Goal: Find contact information: Find contact information

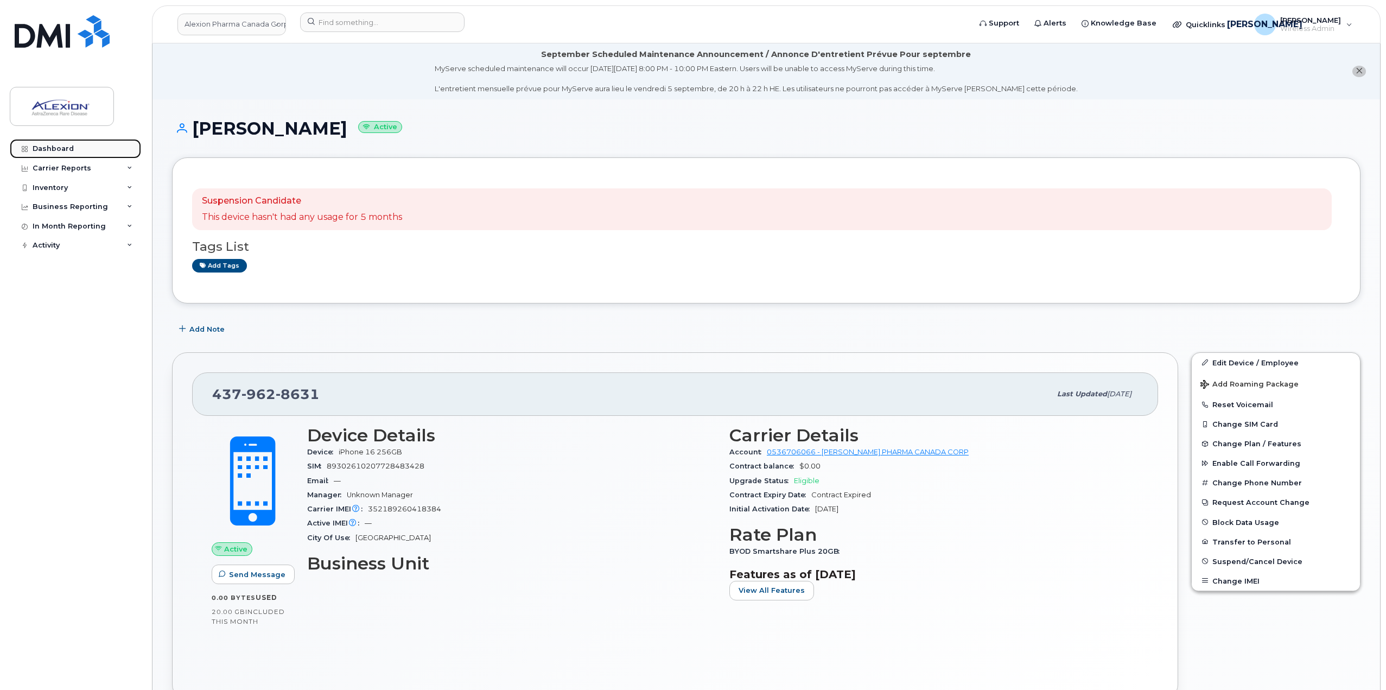
click at [74, 148] on link "Dashboard" at bounding box center [75, 149] width 131 height 20
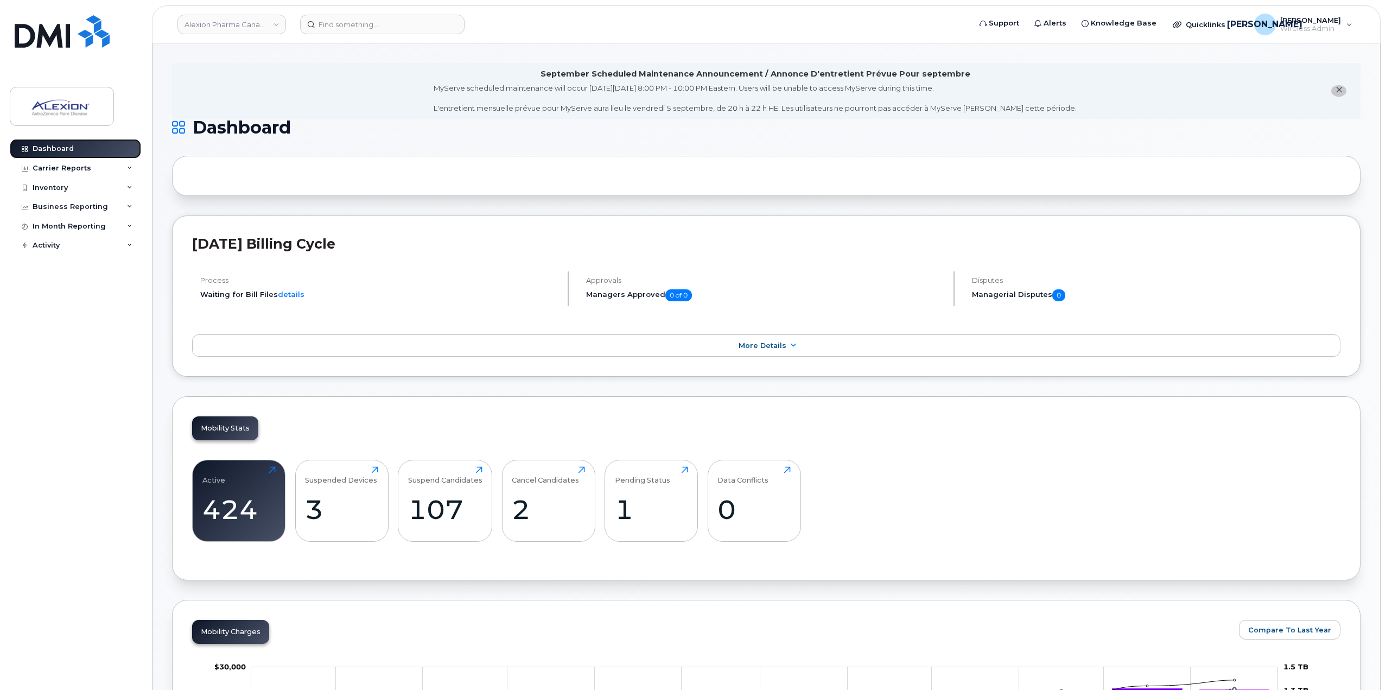
click at [67, 141] on link "Dashboard" at bounding box center [75, 149] width 131 height 20
click at [310, 27] on input at bounding box center [382, 25] width 164 height 20
click at [319, 27] on input at bounding box center [382, 25] width 164 height 20
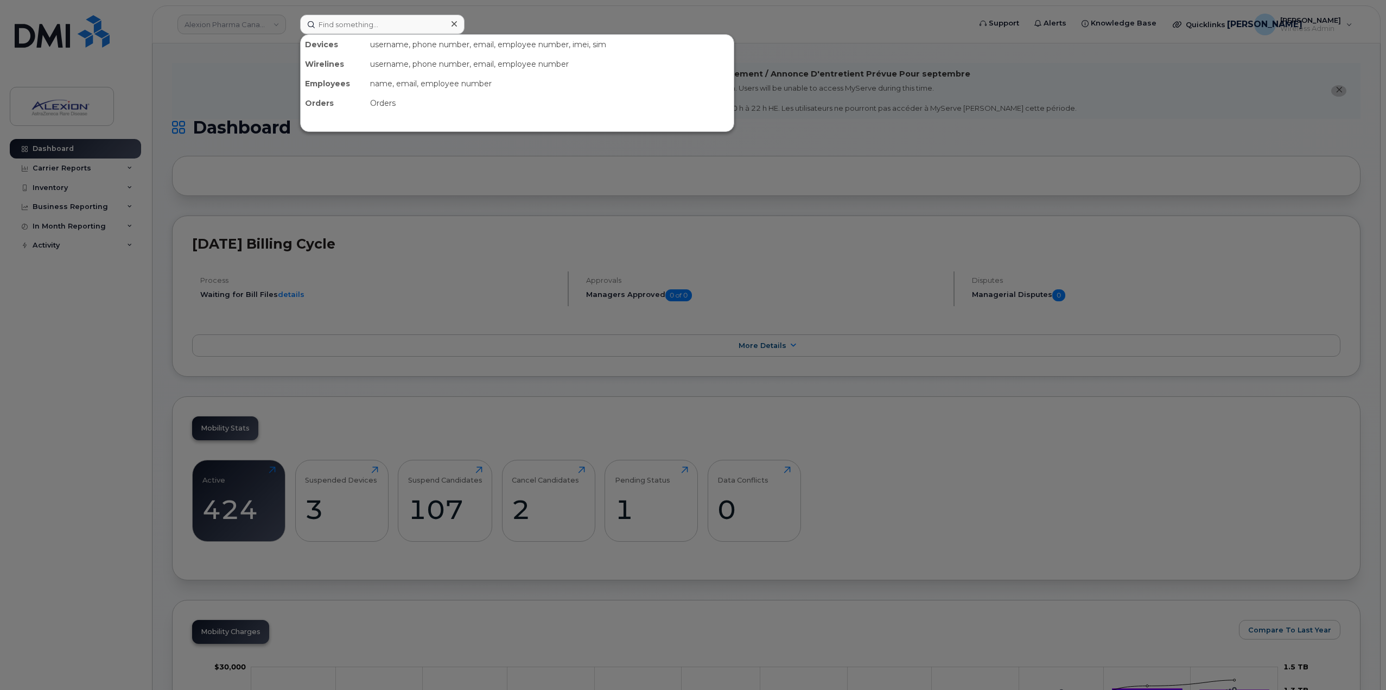
click at [270, 29] on div at bounding box center [693, 345] width 1386 height 690
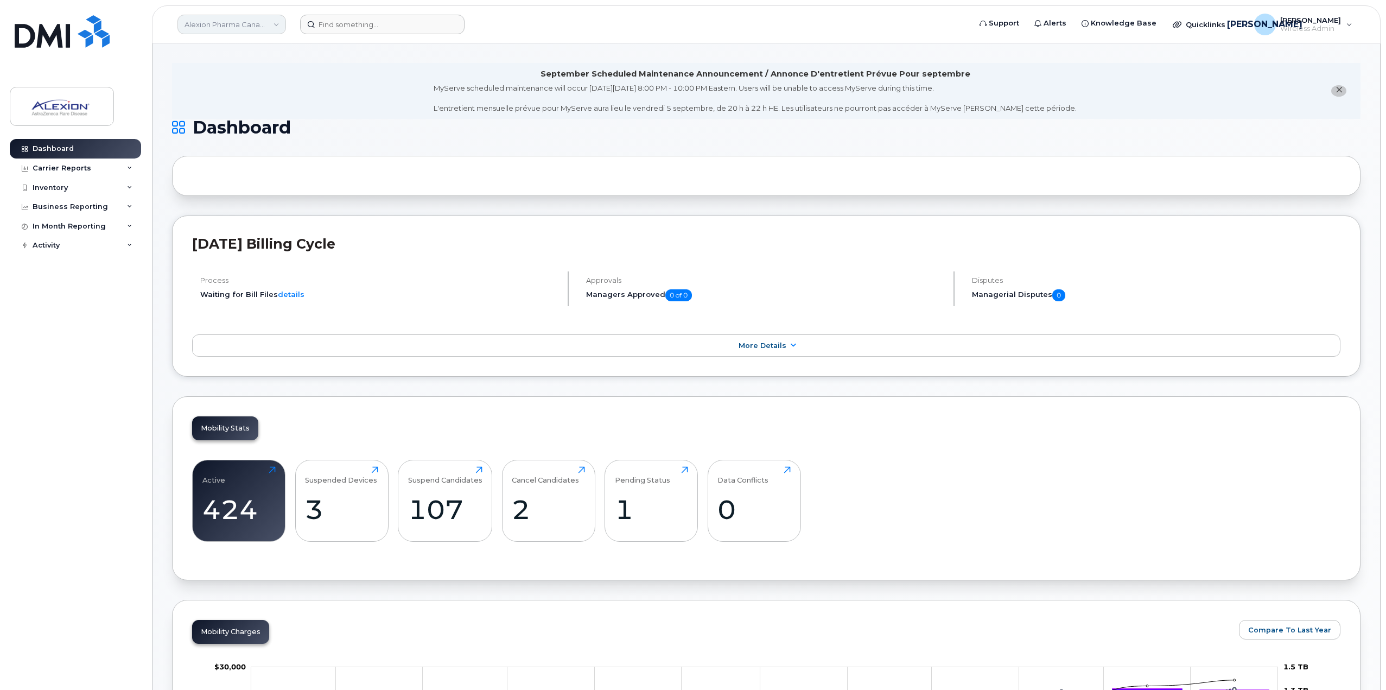
click at [273, 28] on link "Alexion Pharma Canada Corp" at bounding box center [231, 25] width 109 height 20
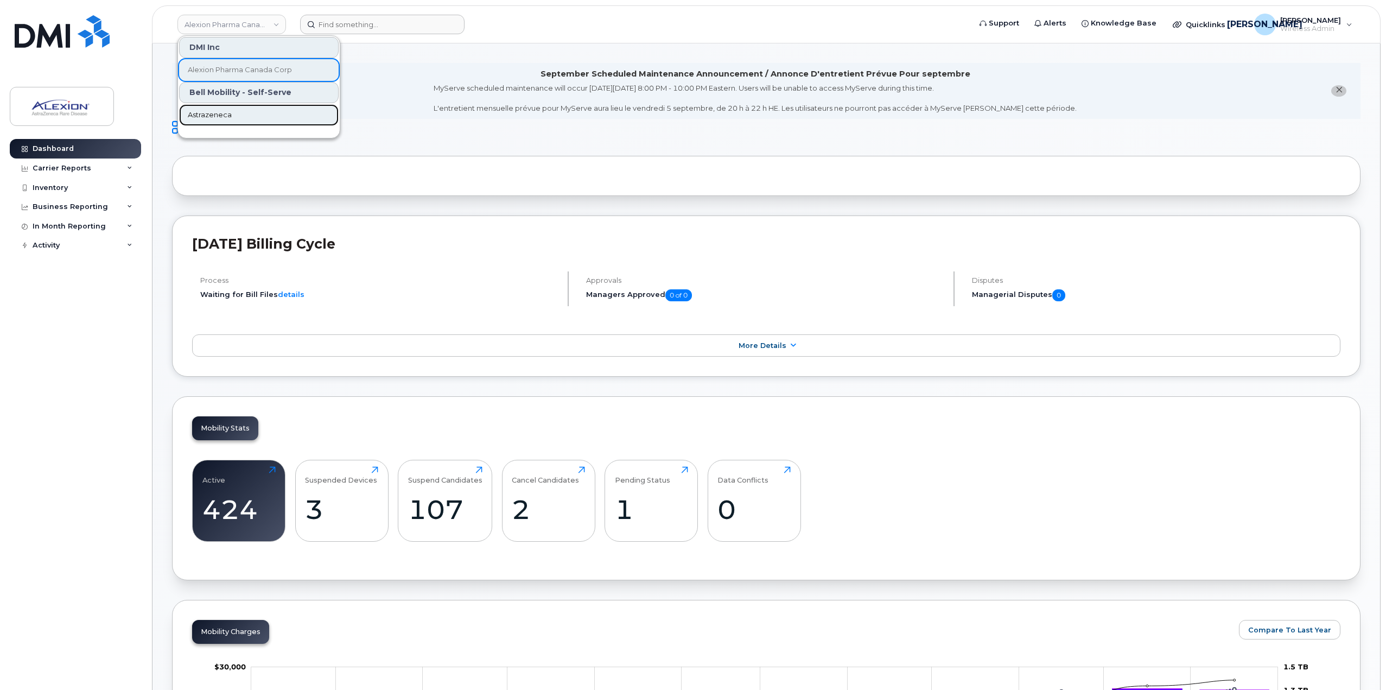
click at [217, 113] on span "Astrazeneca" at bounding box center [210, 115] width 44 height 11
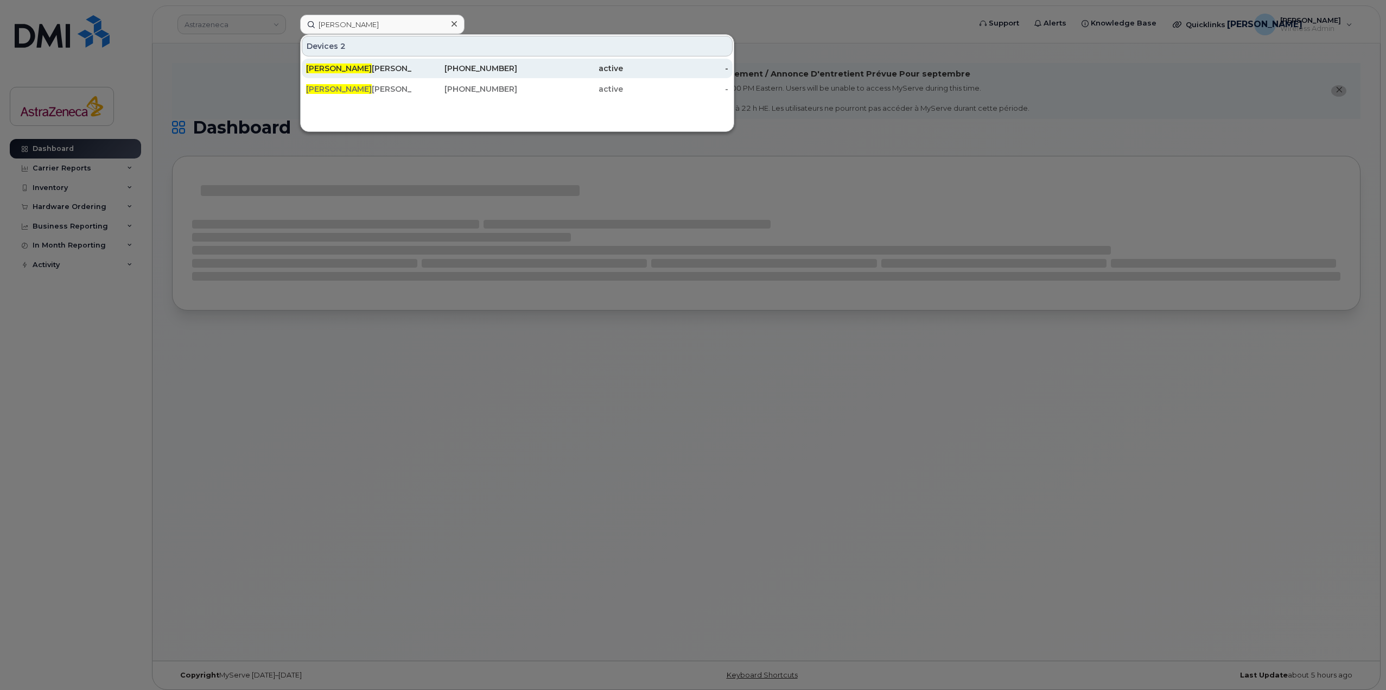
type input "Jocelyne"
click at [403, 68] on div "Jocelyne Sirois" at bounding box center [359, 68] width 106 height 11
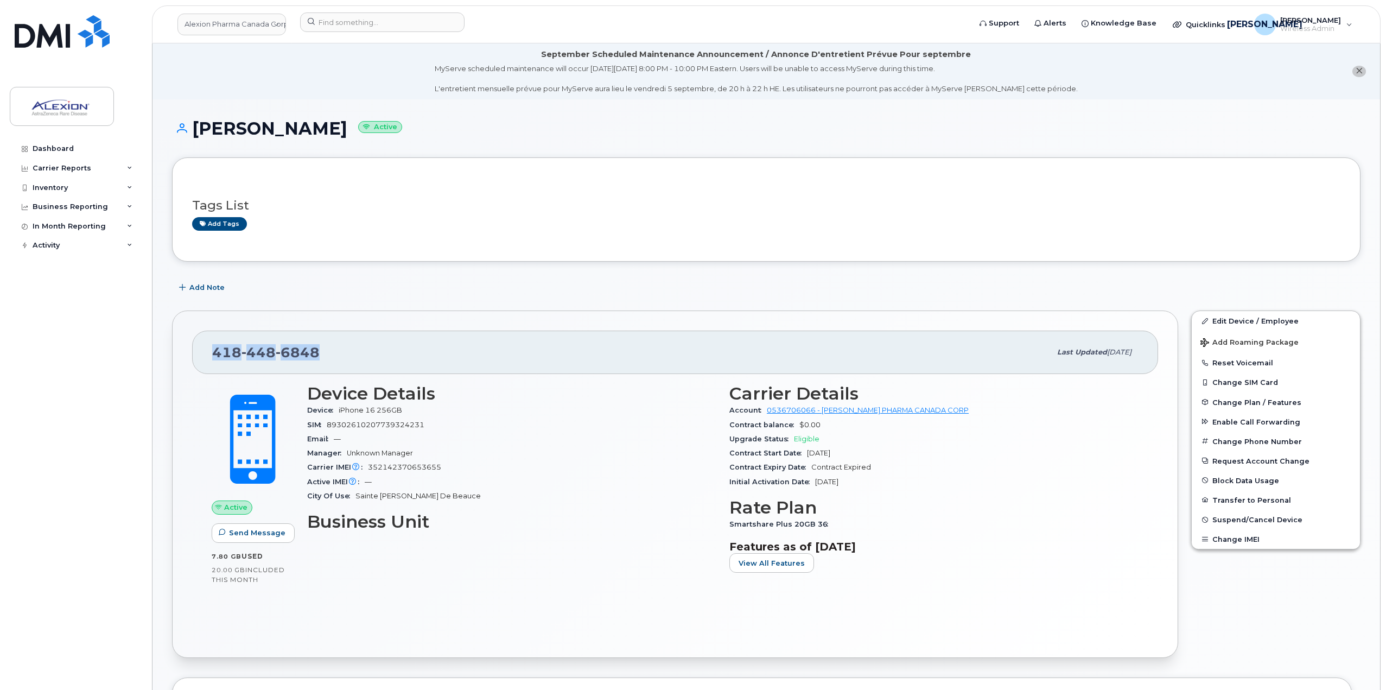
drag, startPoint x: 326, startPoint y: 351, endPoint x: 211, endPoint y: 345, distance: 115.7
click at [211, 345] on div "[PHONE_NUMBER] Last updated [DATE]" at bounding box center [675, 351] width 966 height 43
copy span "[PHONE_NUMBER]"
